Goal: Information Seeking & Learning: Learn about a topic

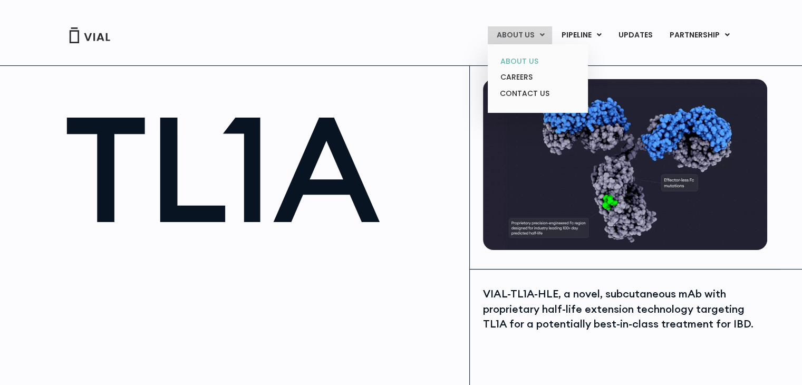
click at [516, 64] on link "ABOUT US" at bounding box center [538, 61] width 92 height 16
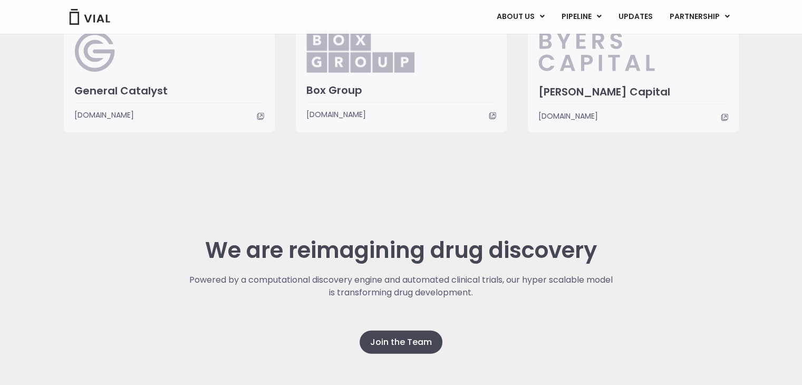
scroll to position [2616, 0]
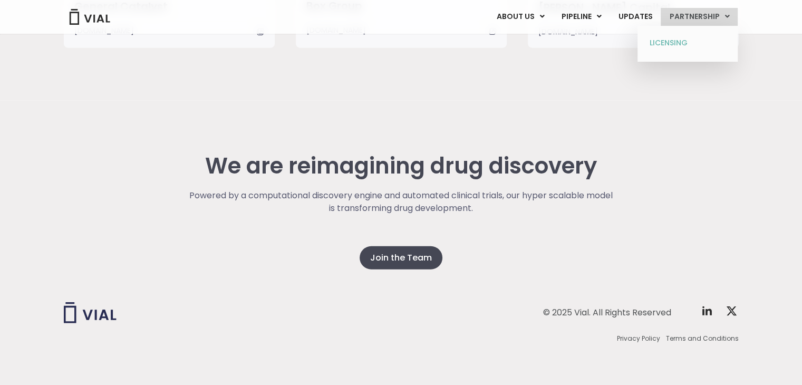
click at [683, 37] on link "LICENSING" at bounding box center [687, 43] width 92 height 17
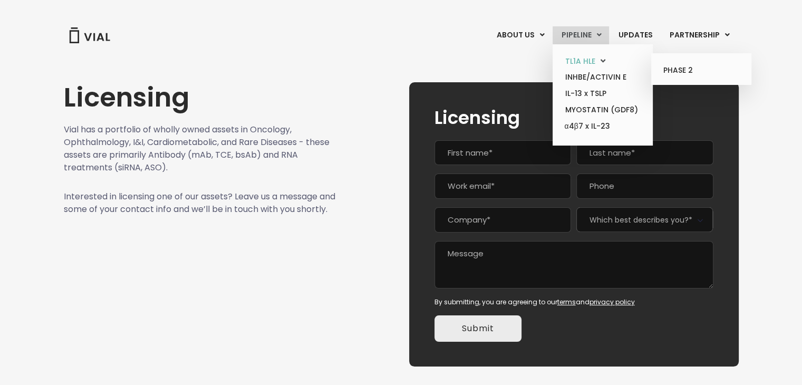
click at [581, 60] on link "TL1A HLE" at bounding box center [603, 61] width 92 height 16
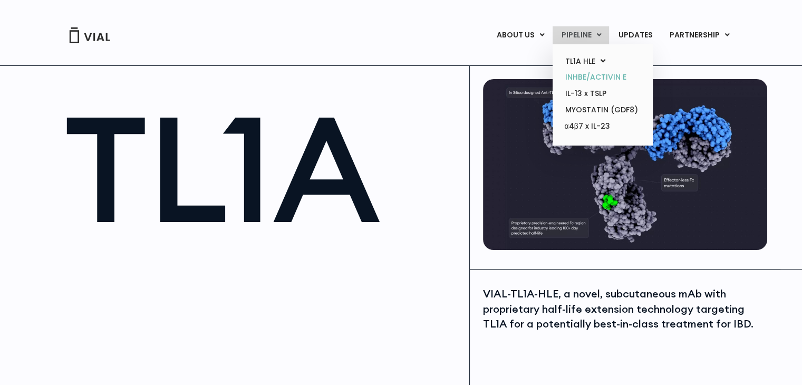
click at [587, 75] on link "INHBE/ACTIVIN E" at bounding box center [603, 77] width 92 height 16
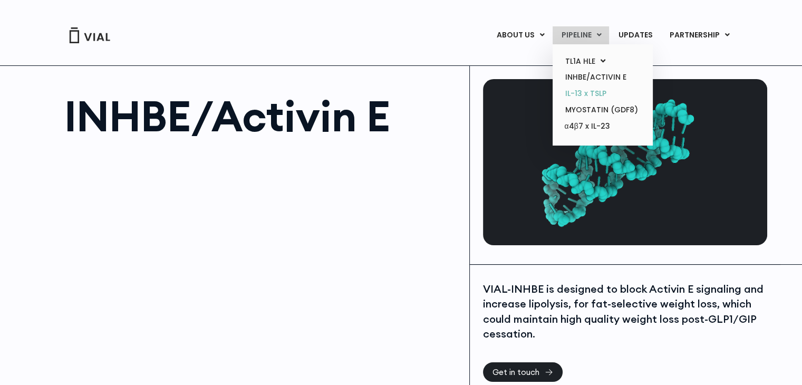
click at [590, 91] on link "IL-13 x TSLP" at bounding box center [603, 93] width 92 height 16
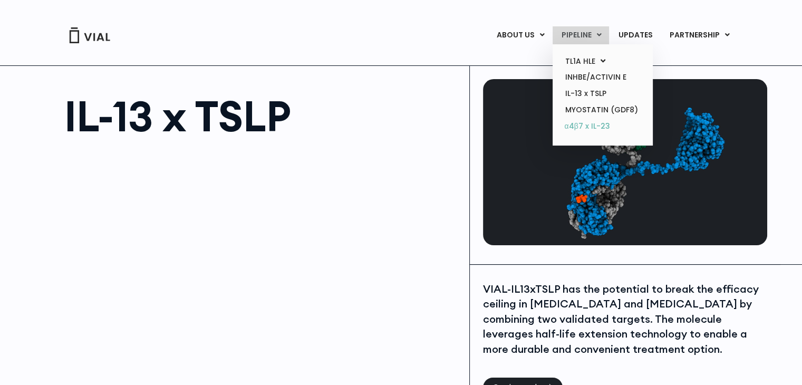
click at [590, 125] on link "α4β7 x IL-23" at bounding box center [603, 126] width 92 height 17
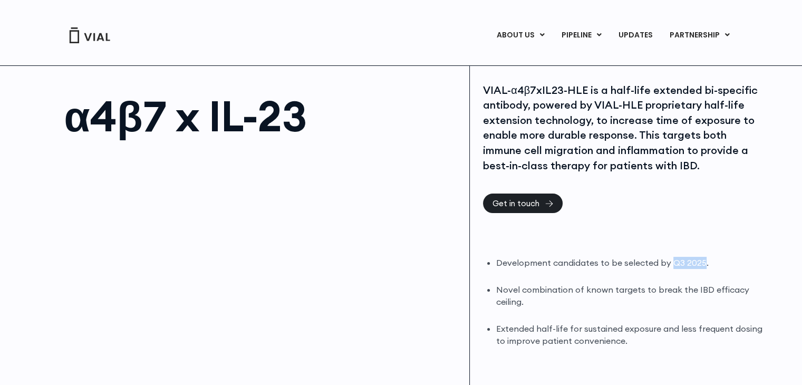
drag, startPoint x: 703, startPoint y: 263, endPoint x: 669, endPoint y: 266, distance: 33.9
click at [669, 266] on li "Development candidates to be selected by Q3 2025." at bounding box center [630, 263] width 268 height 12
